Goal: Navigation & Orientation: Find specific page/section

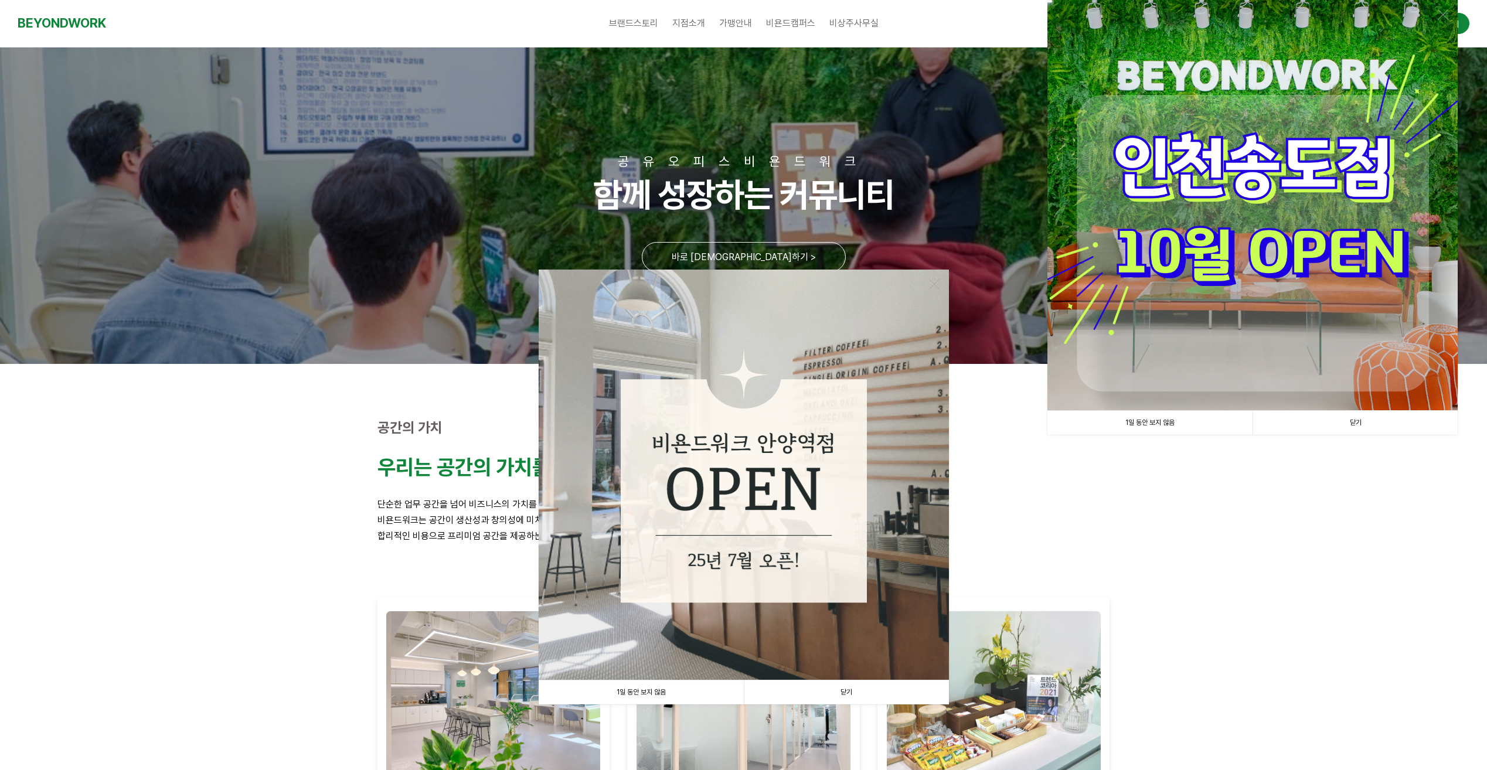
click at [852, 688] on link "닫기" at bounding box center [846, 693] width 205 height 24
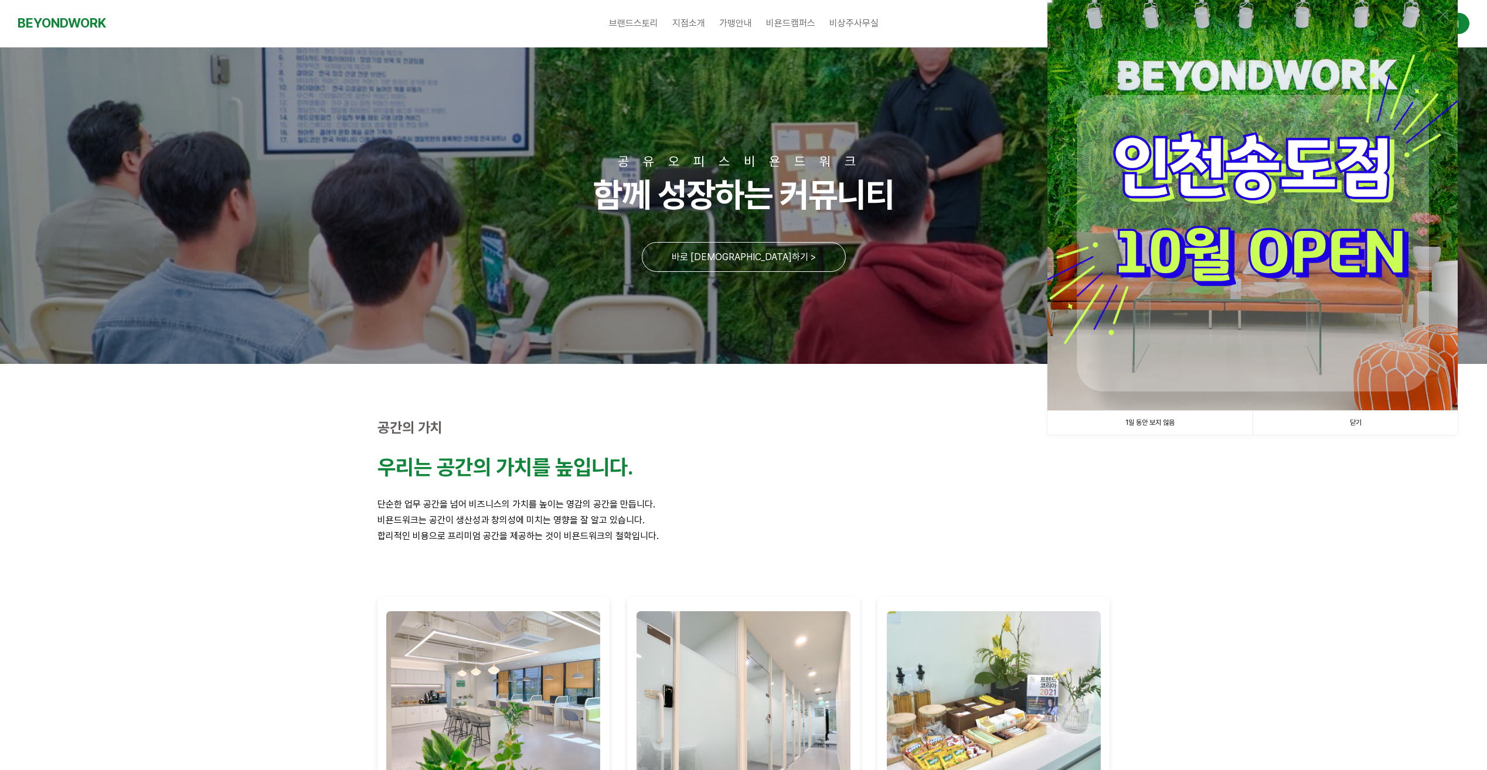
click at [1265, 339] on img at bounding box center [1252, 205] width 410 height 410
click at [1258, 183] on img at bounding box center [1252, 205] width 410 height 410
click at [1356, 420] on link "닫기" at bounding box center [1355, 423] width 205 height 24
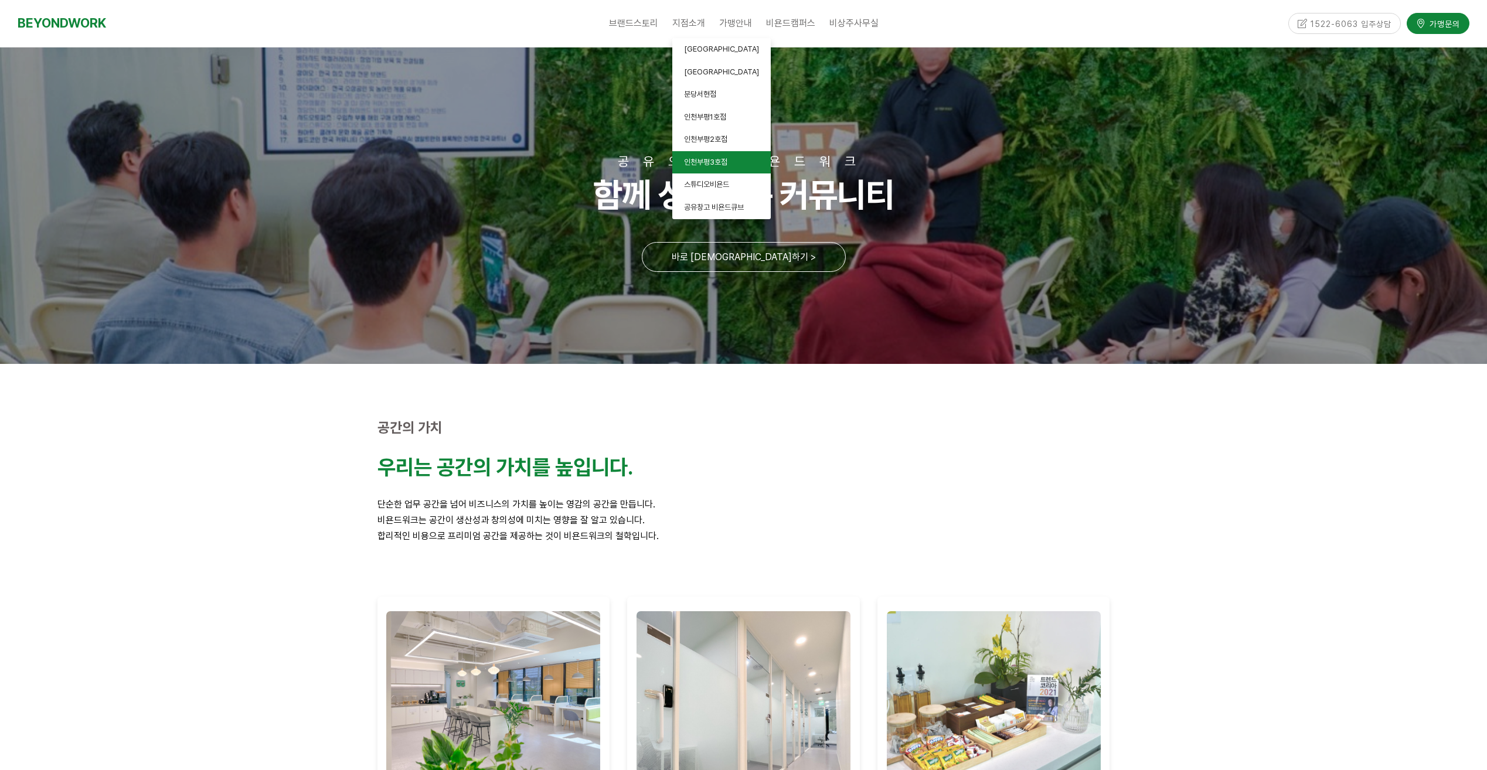
click at [715, 161] on span "인천부평3호점" at bounding box center [705, 162] width 43 height 9
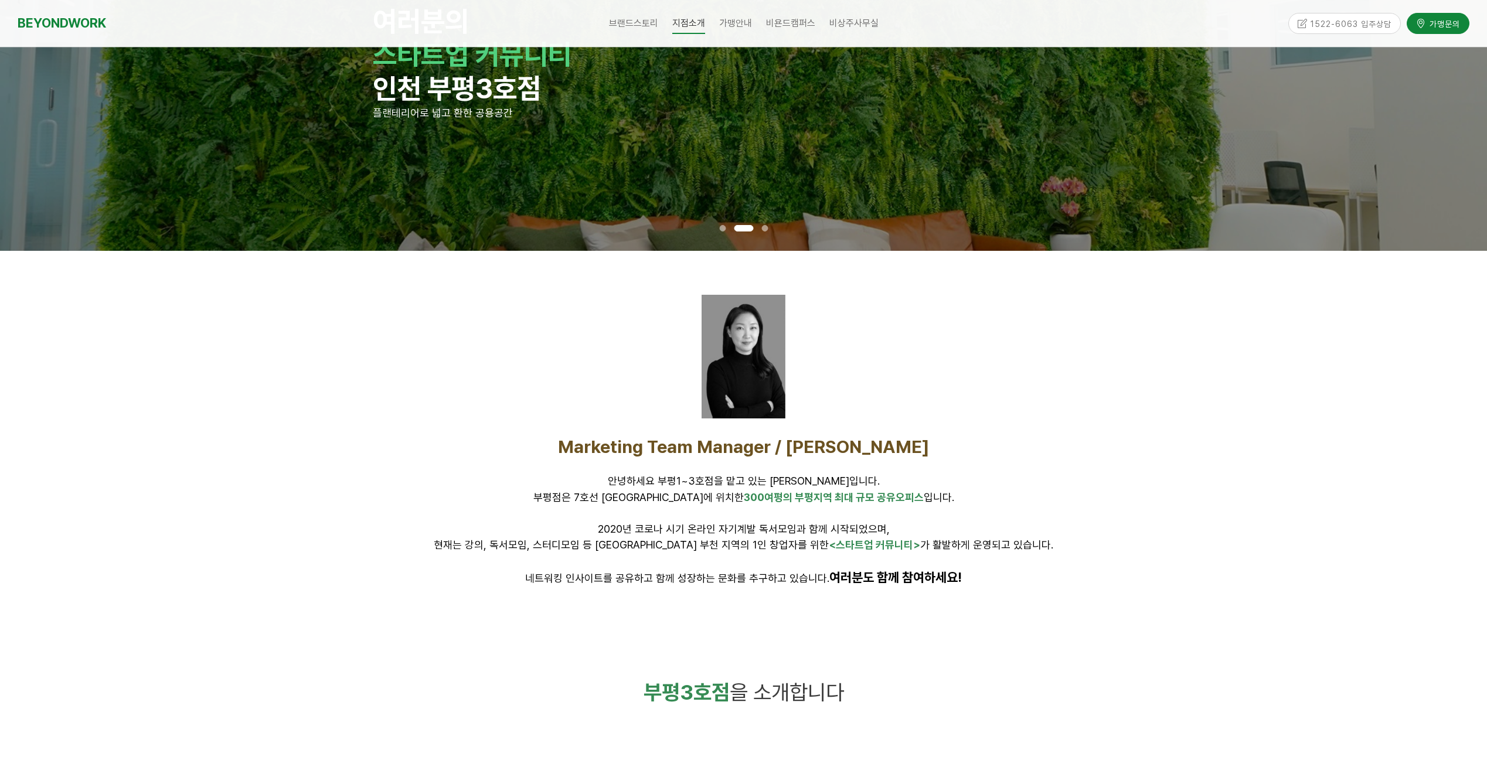
scroll to position [59, 0]
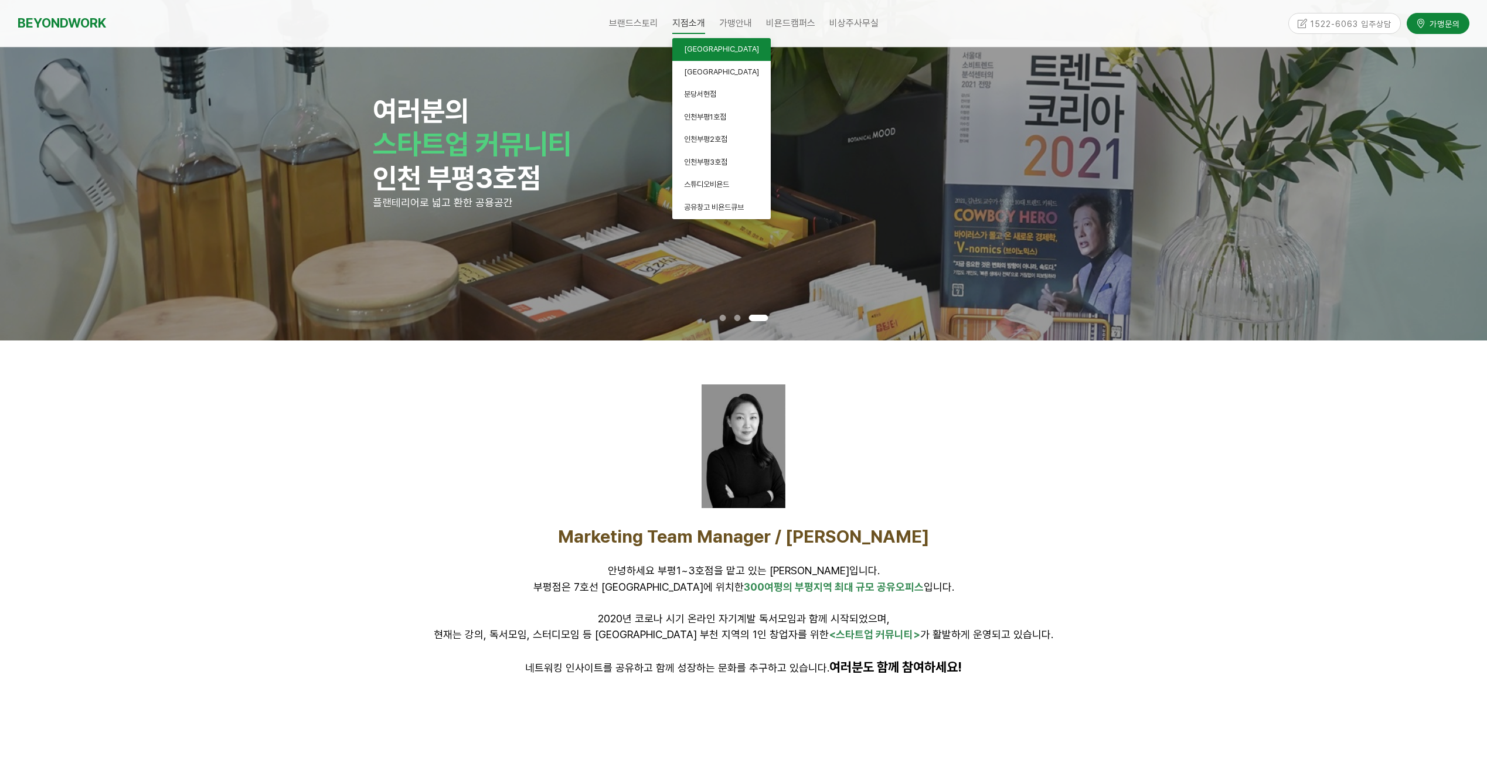
click at [709, 45] on span "[GEOGRAPHIC_DATA]" at bounding box center [721, 49] width 75 height 9
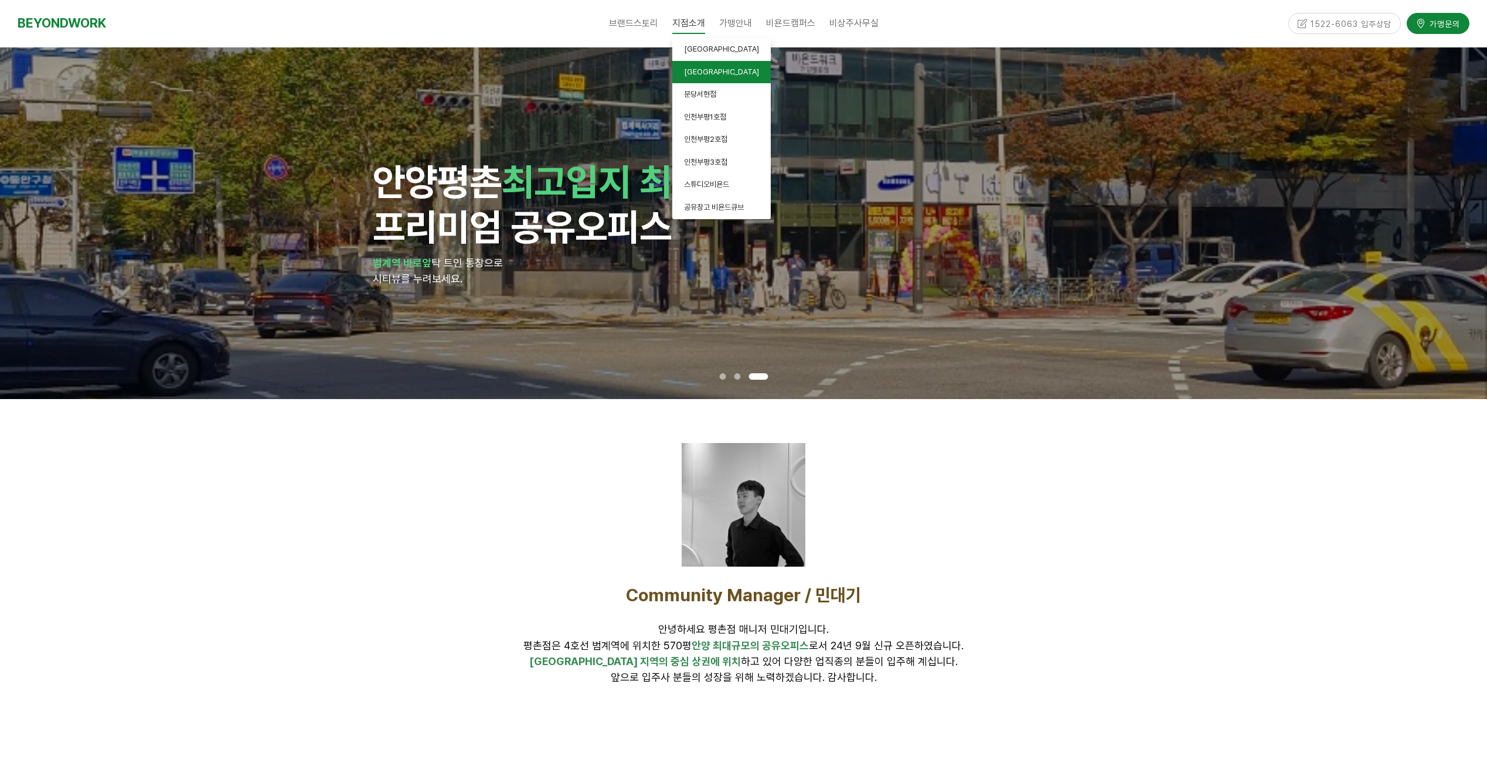
click at [712, 74] on link "[GEOGRAPHIC_DATA]" at bounding box center [721, 72] width 98 height 23
